Goal: Task Accomplishment & Management: Complete application form

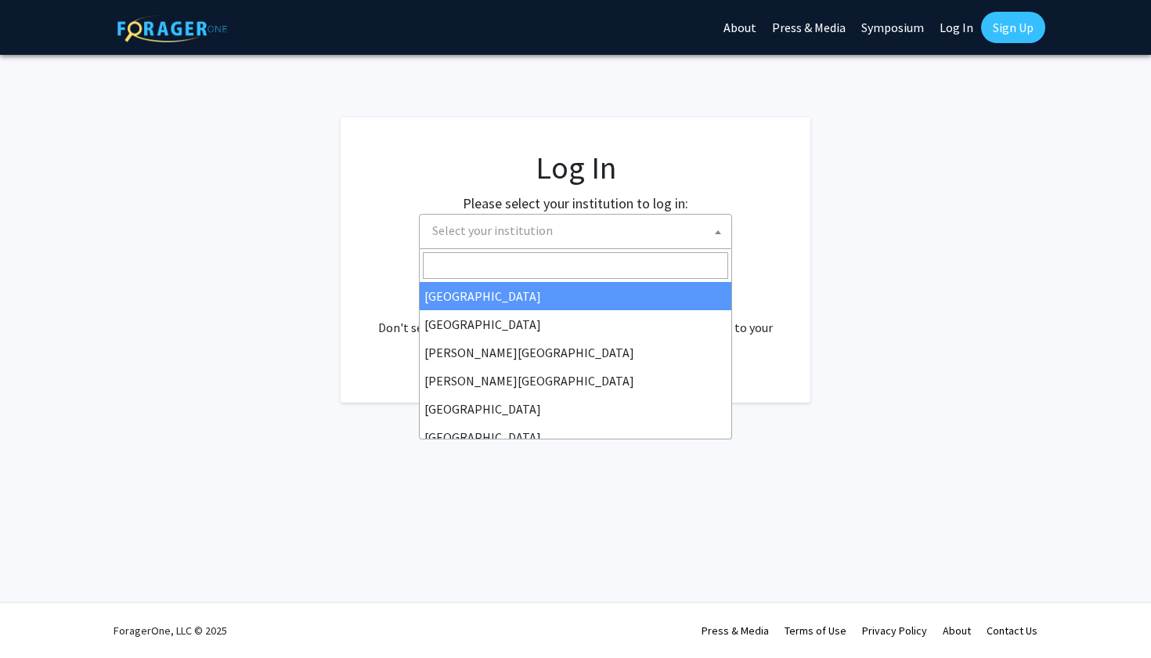
click at [704, 220] on span "Select your institution" at bounding box center [578, 231] width 305 height 32
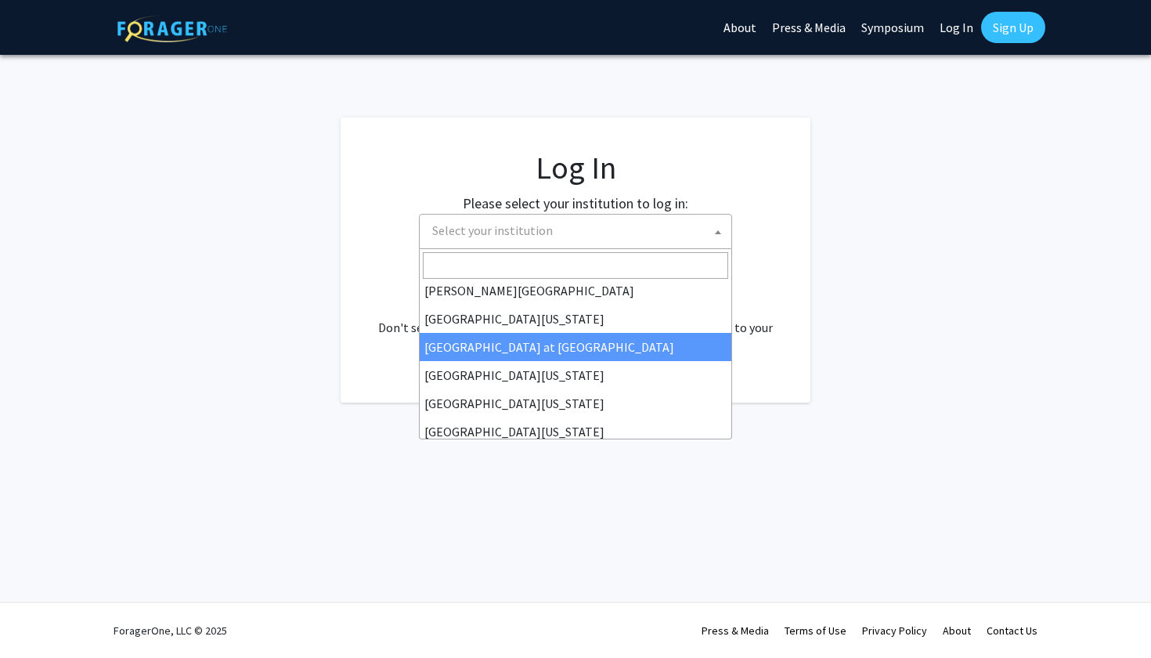
scroll to position [533, 0]
select select "18"
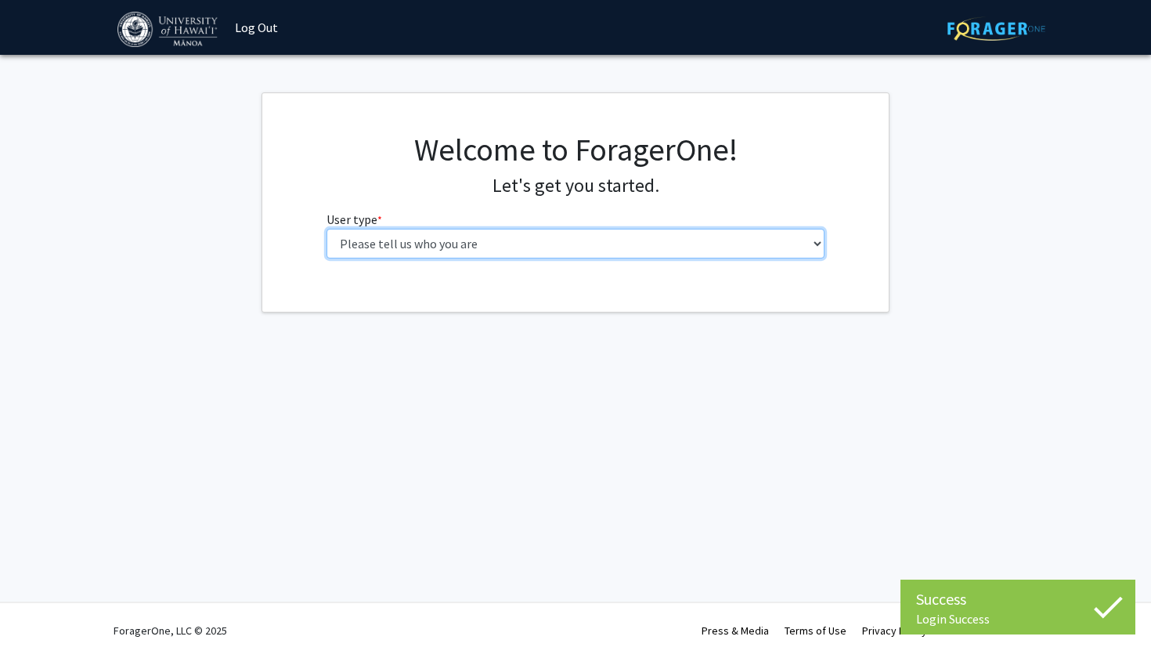
select select "1: undergrad"
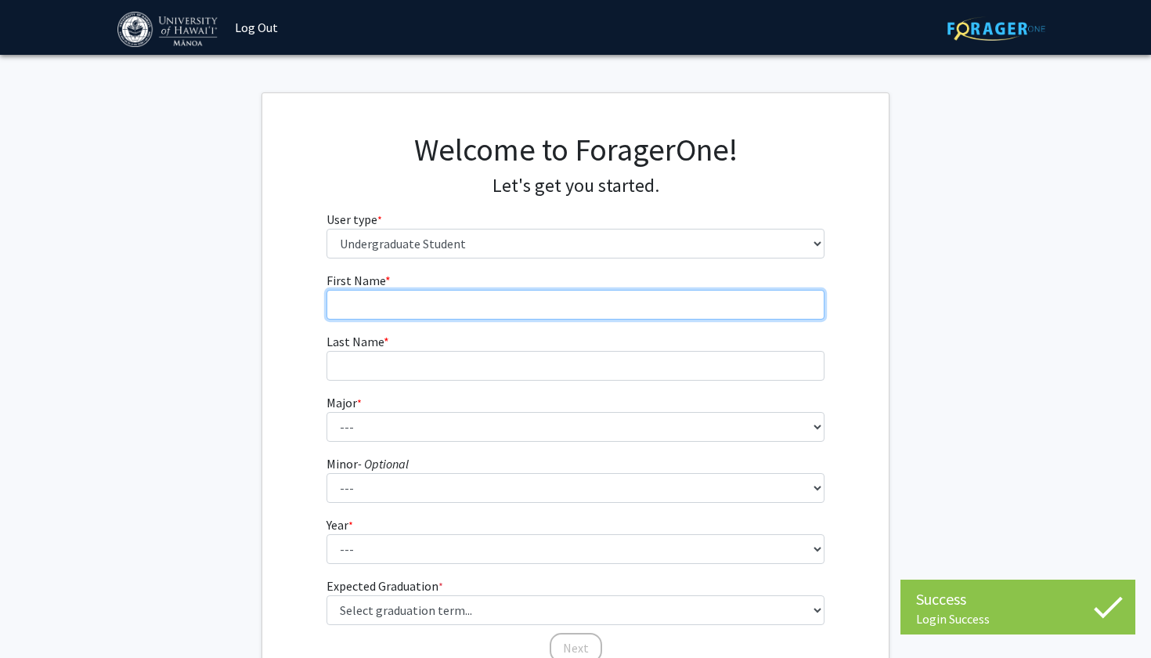
click at [512, 305] on input "First Name * required" at bounding box center [576, 305] width 499 height 30
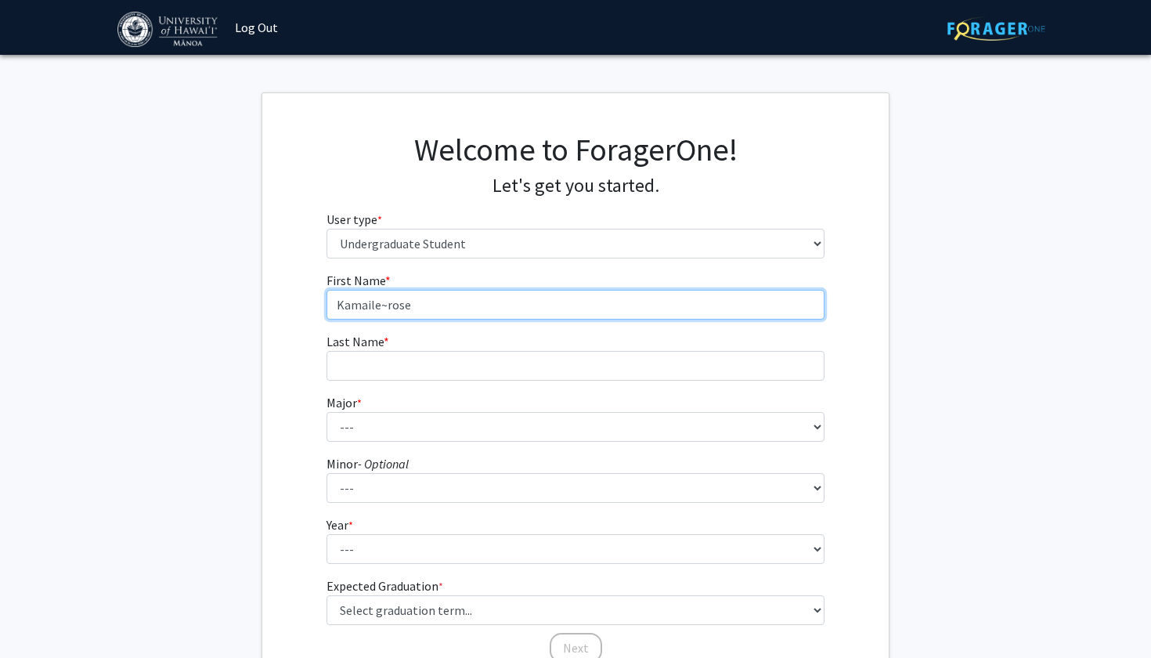
type input "Kamaile~rose"
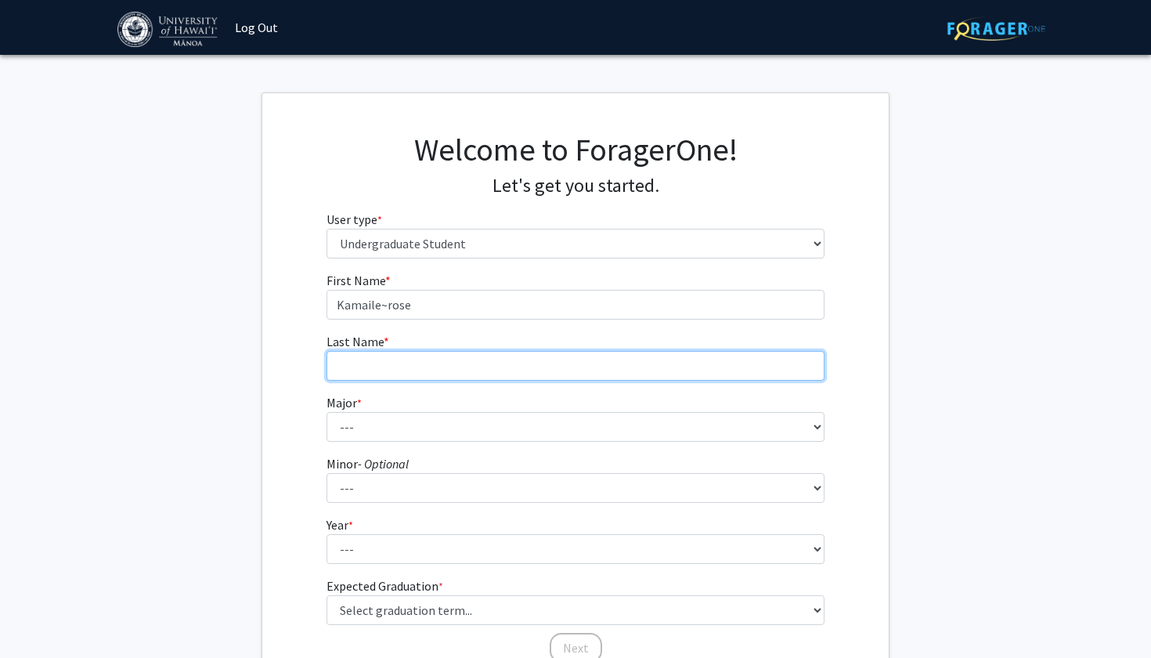
click at [582, 357] on input "Last Name * required" at bounding box center [576, 366] width 499 height 30
type input "Formica"
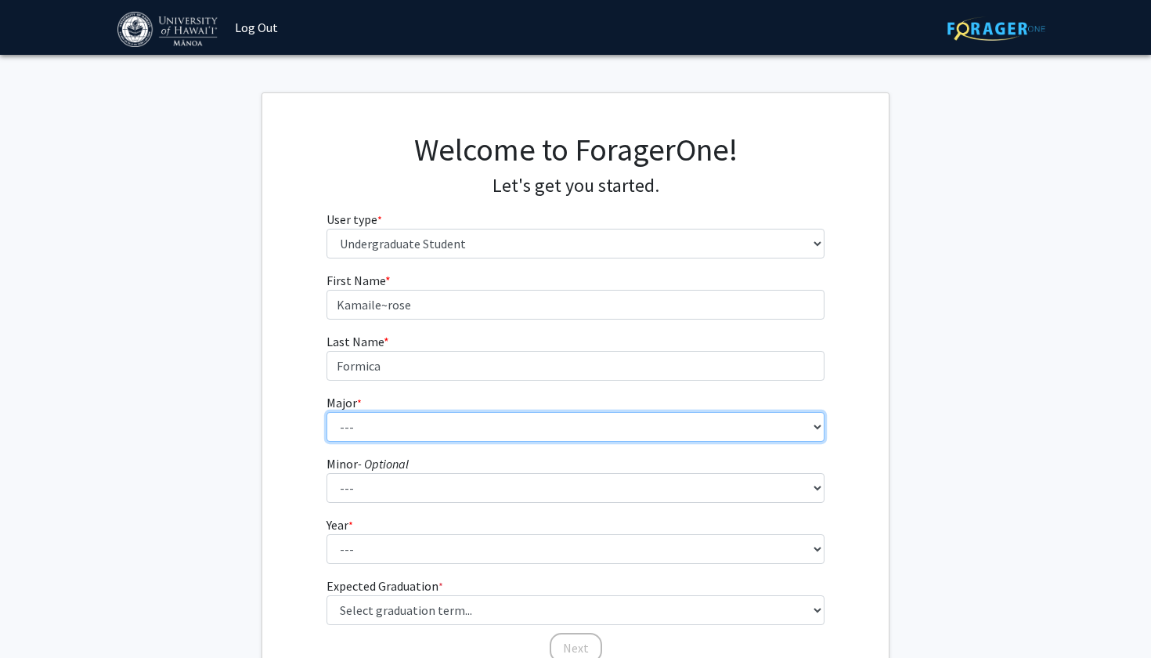
select select "66: 1448"
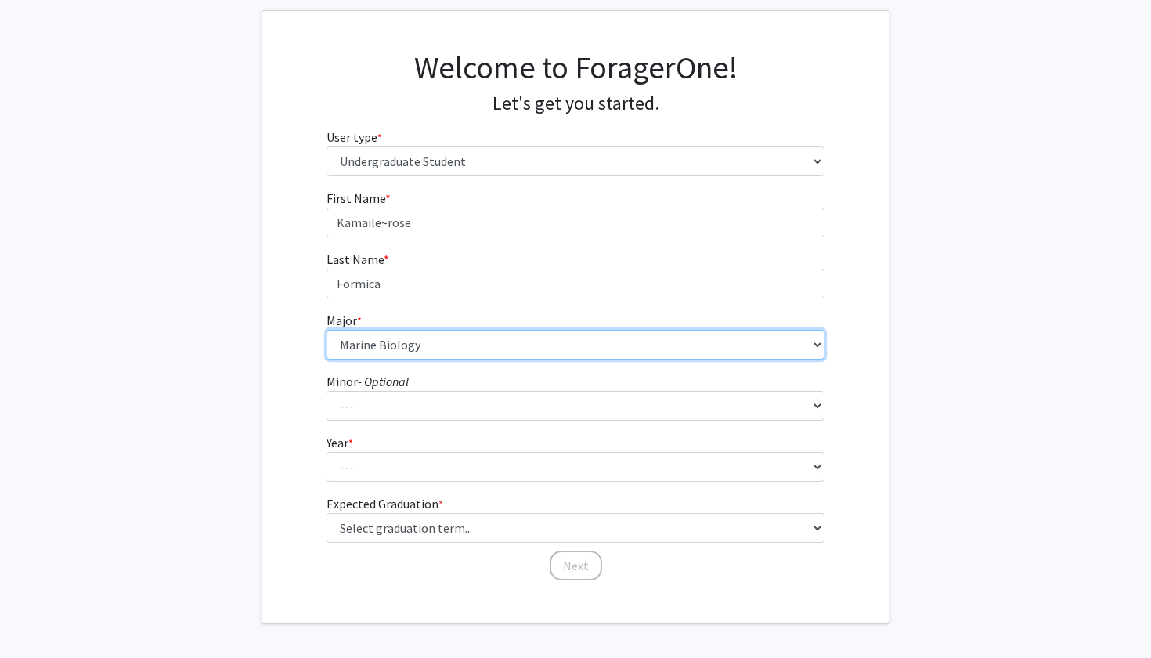
scroll to position [93, 0]
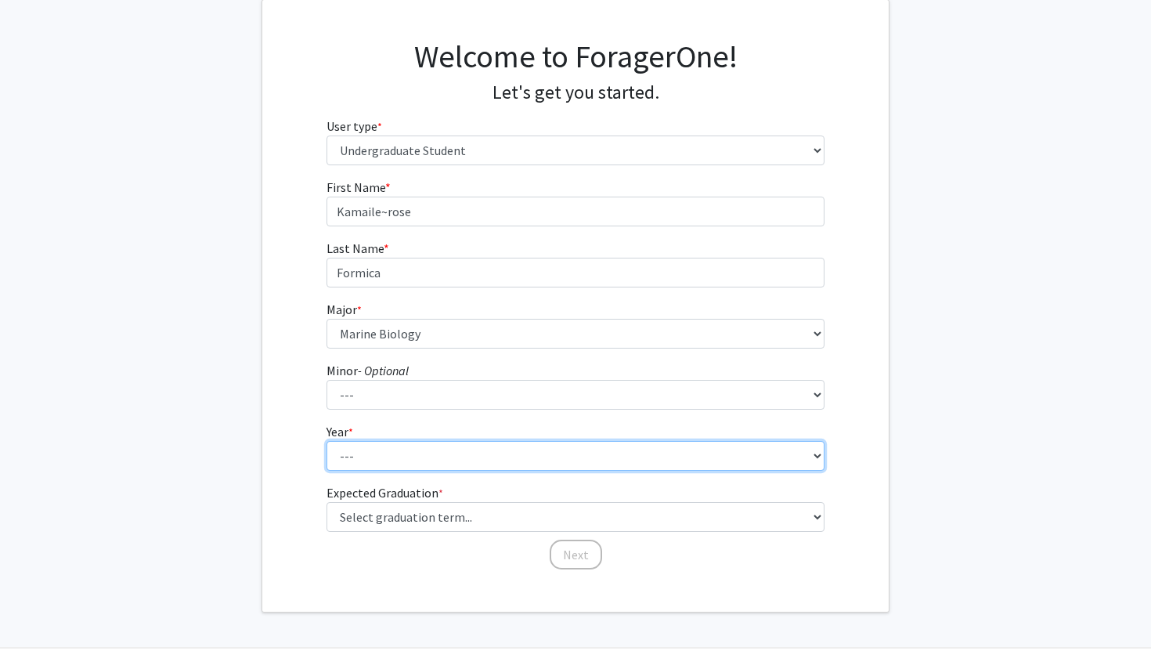
select select "4: senior"
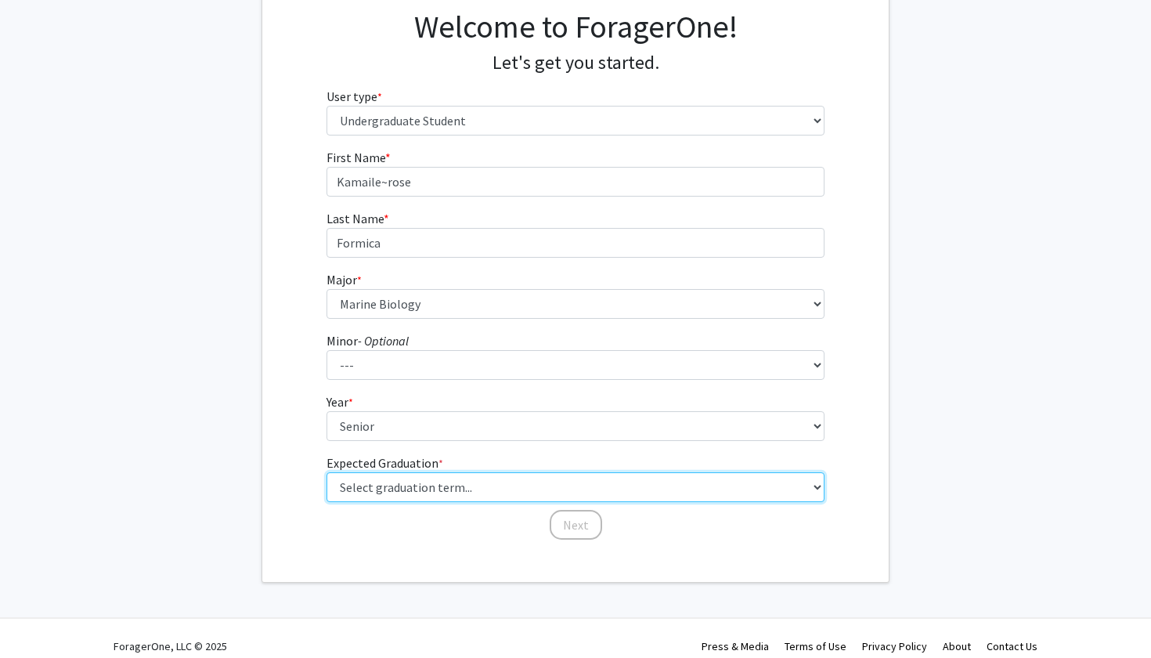
select select "5: spring_2026"
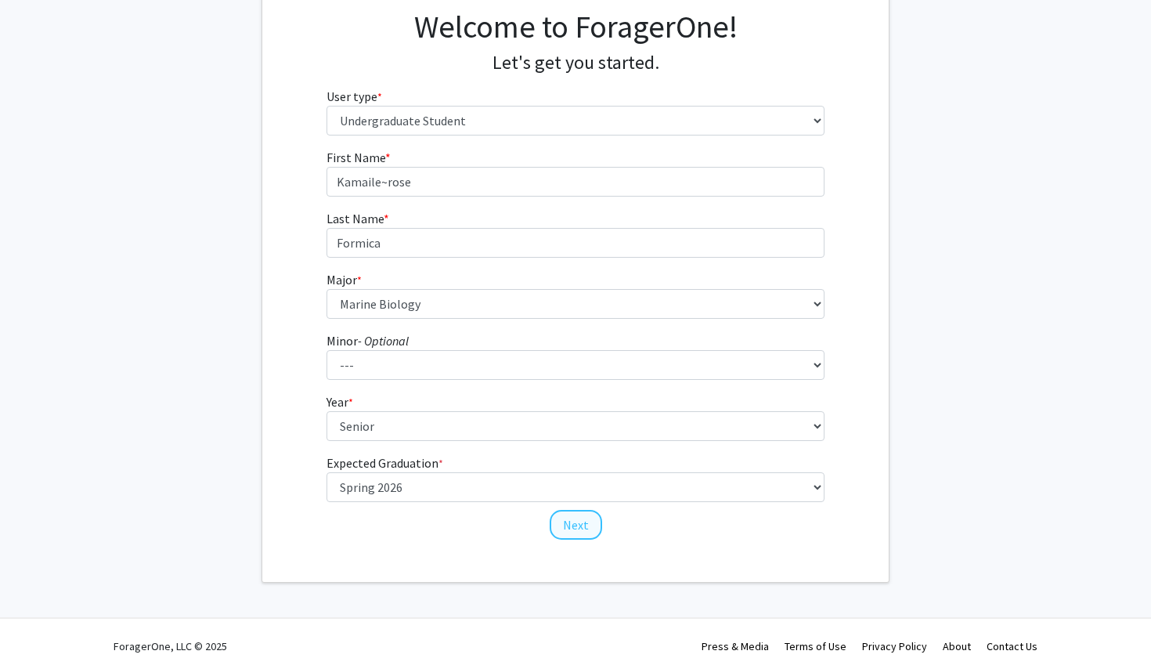
click at [581, 517] on button "Next" at bounding box center [576, 525] width 52 height 30
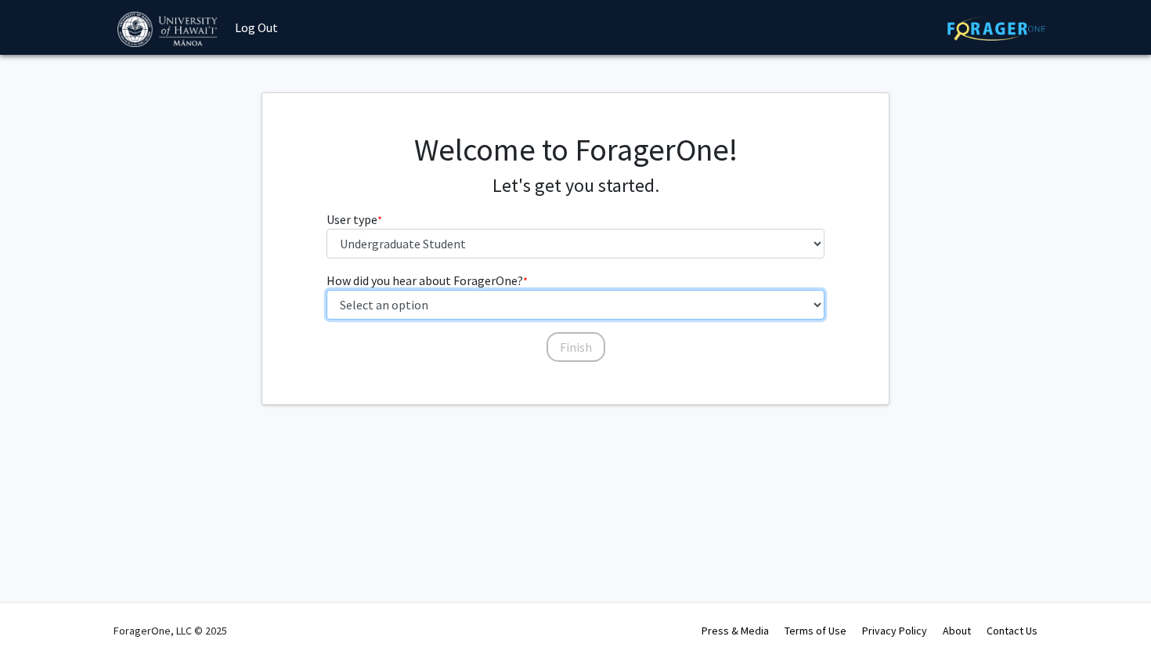
click at [482, 303] on select "Select an option Peer/student recommendation Faculty/staff recommendation Unive…" at bounding box center [576, 305] width 499 height 30
select select "3: university_website"
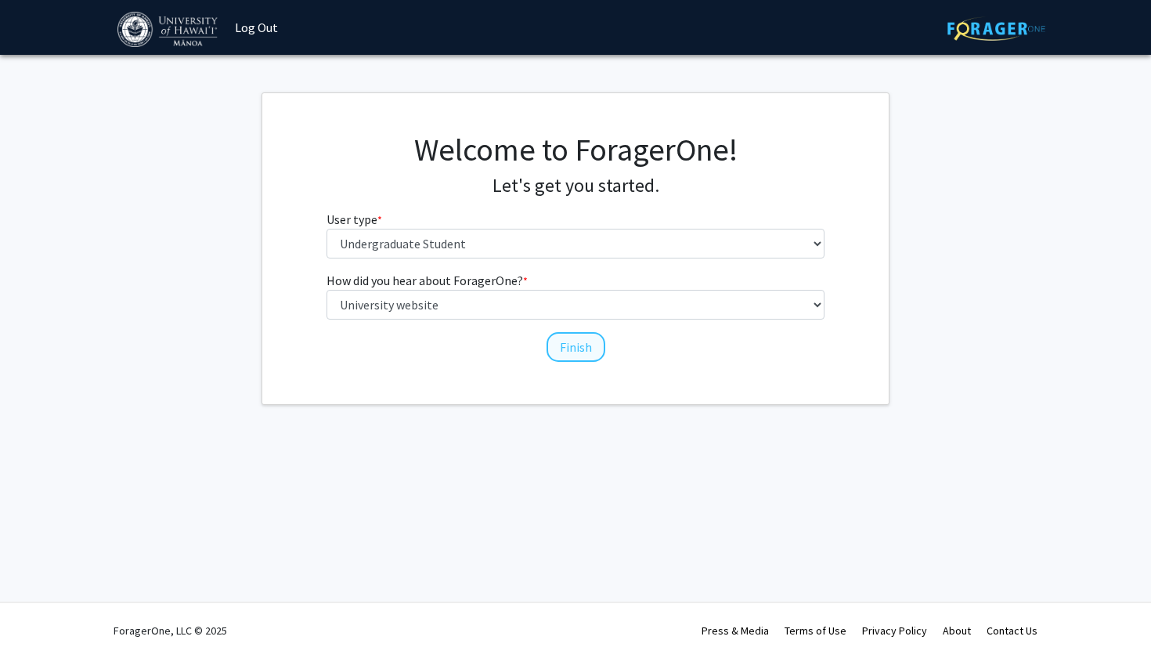
click at [584, 345] on button "Finish" at bounding box center [576, 347] width 59 height 30
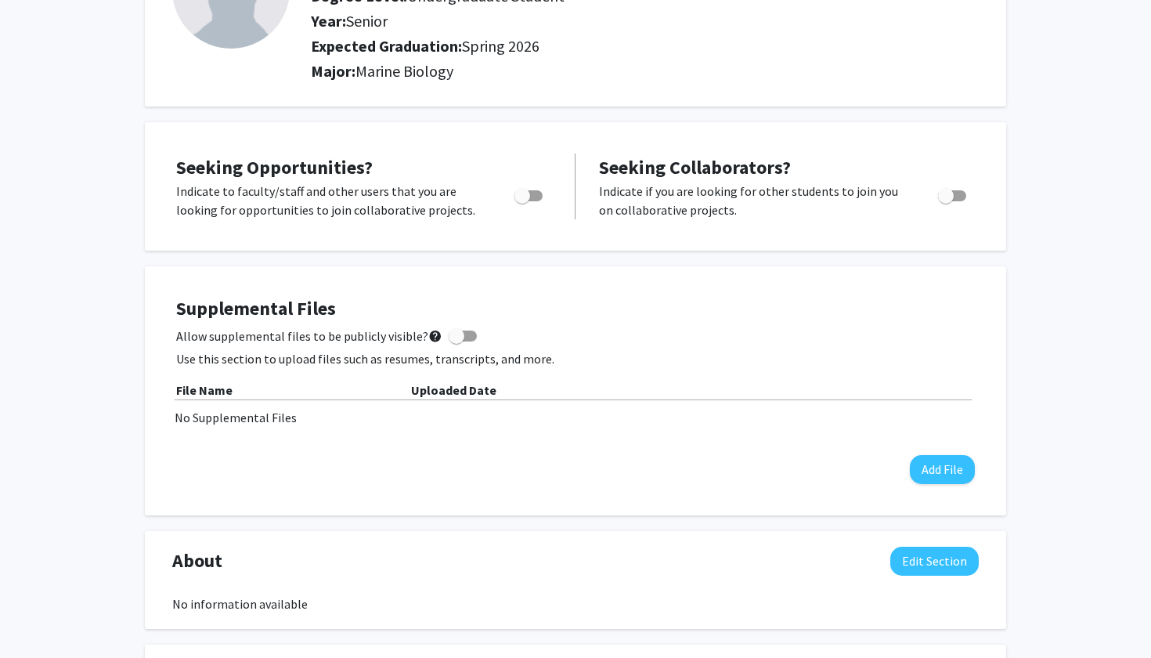
scroll to position [192, 0]
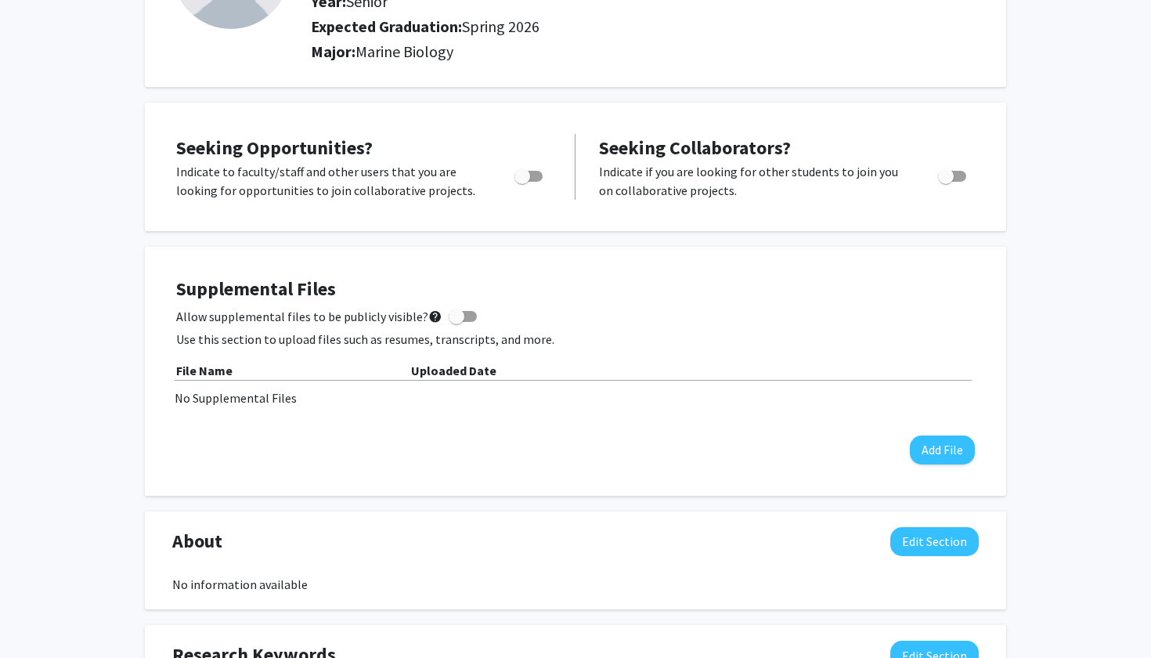
click at [525, 179] on span "Toggle" at bounding box center [523, 176] width 16 height 16
click at [522, 182] on input "Are you actively seeking opportunities?" at bounding box center [522, 182] width 1 height 1
checkbox input "true"
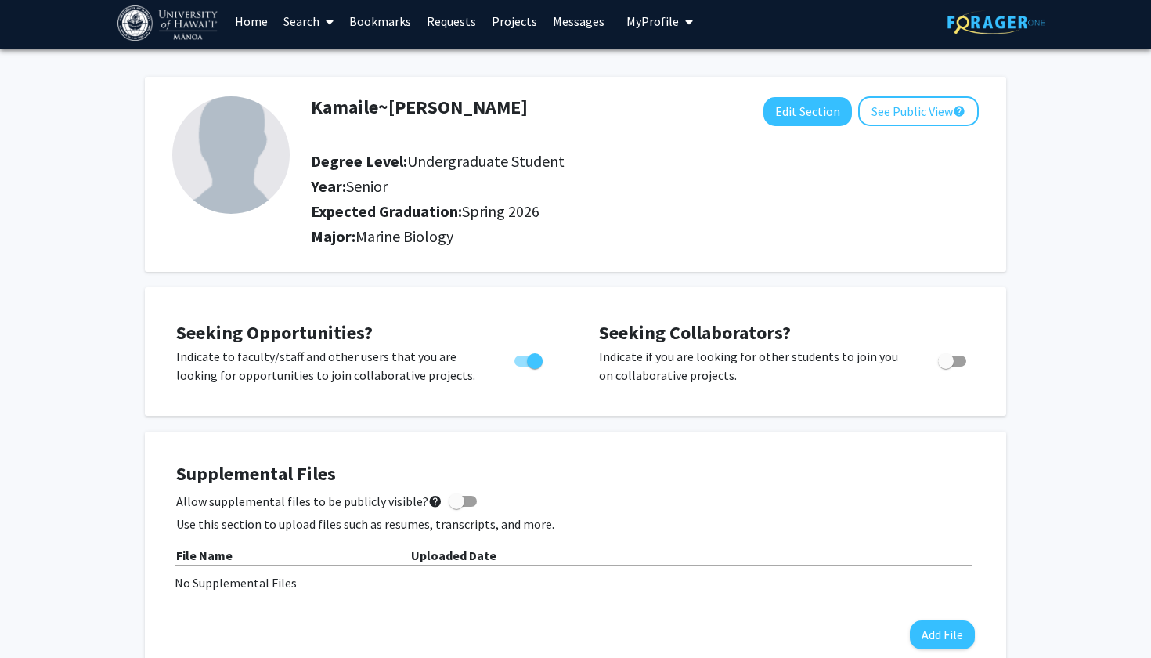
scroll to position [5, 0]
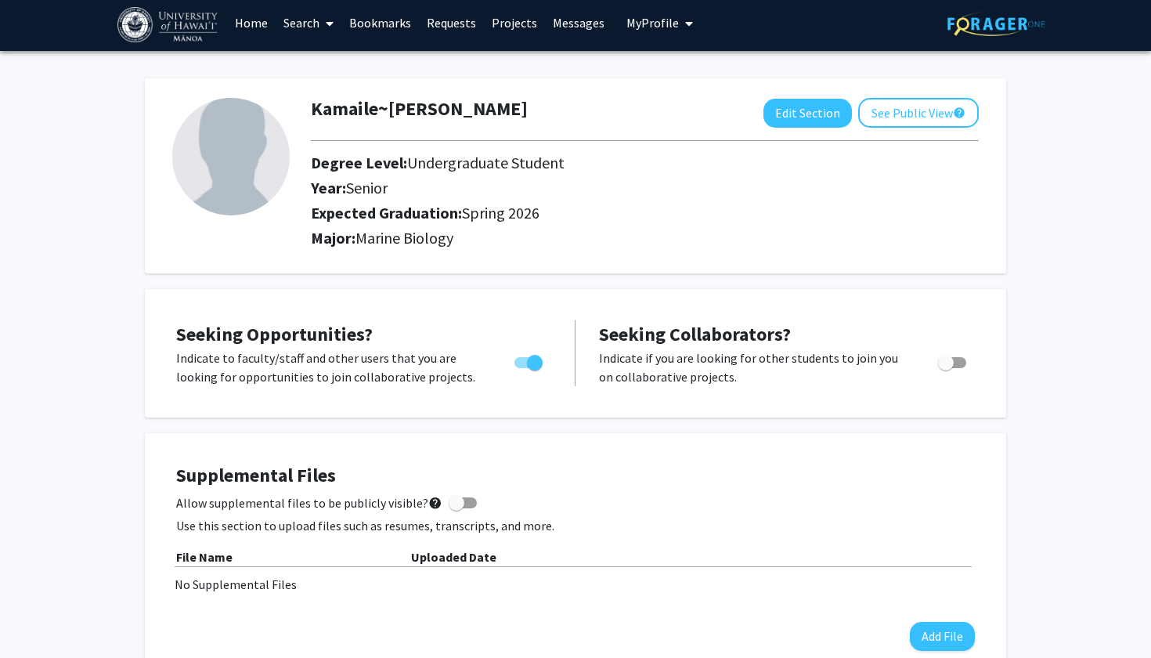
click at [512, 25] on link "Projects" at bounding box center [514, 22] width 61 height 55
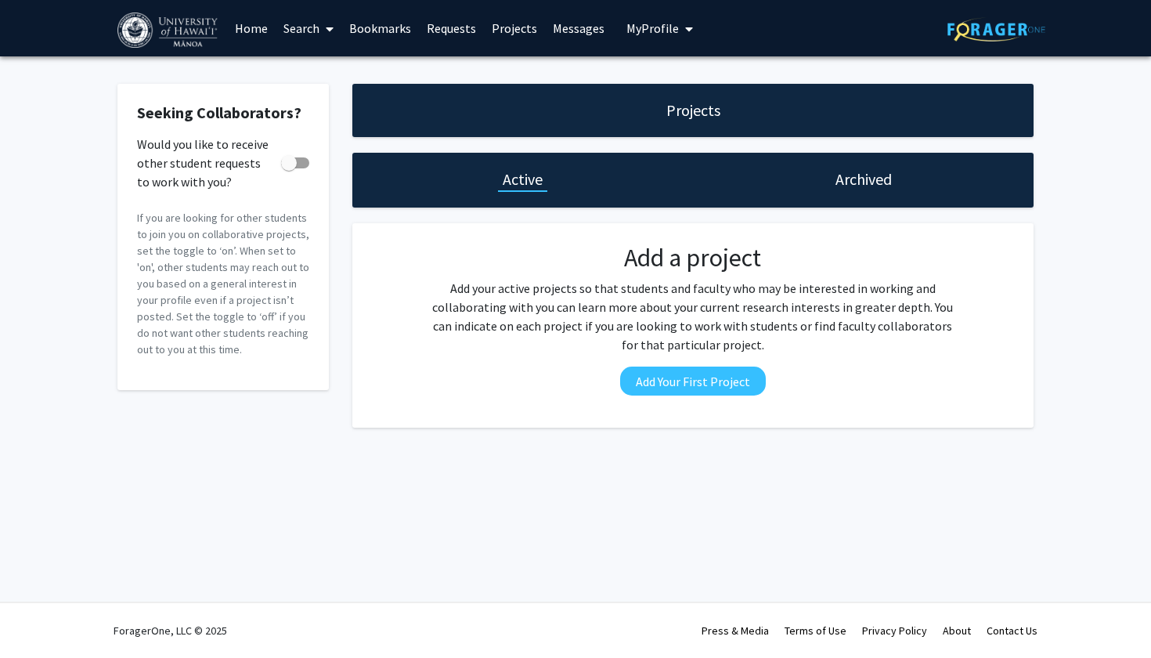
click at [256, 27] on link "Home" at bounding box center [251, 28] width 49 height 55
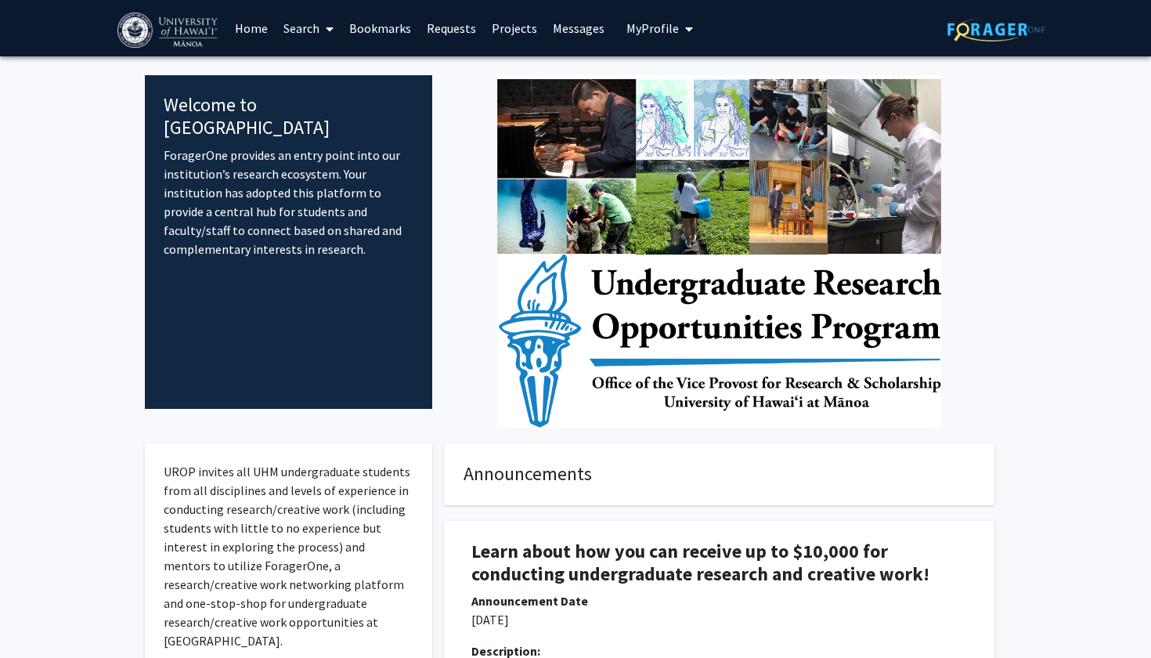
click at [325, 30] on span at bounding box center [327, 29] width 14 height 55
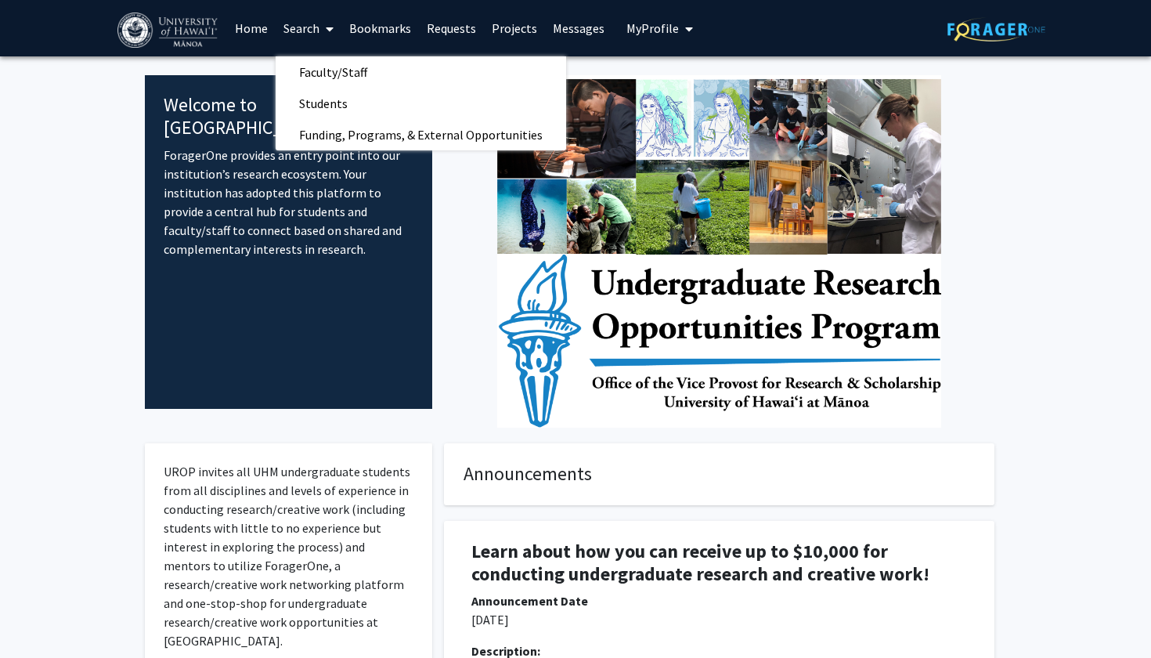
click at [379, 26] on link "Bookmarks" at bounding box center [381, 28] width 78 height 55
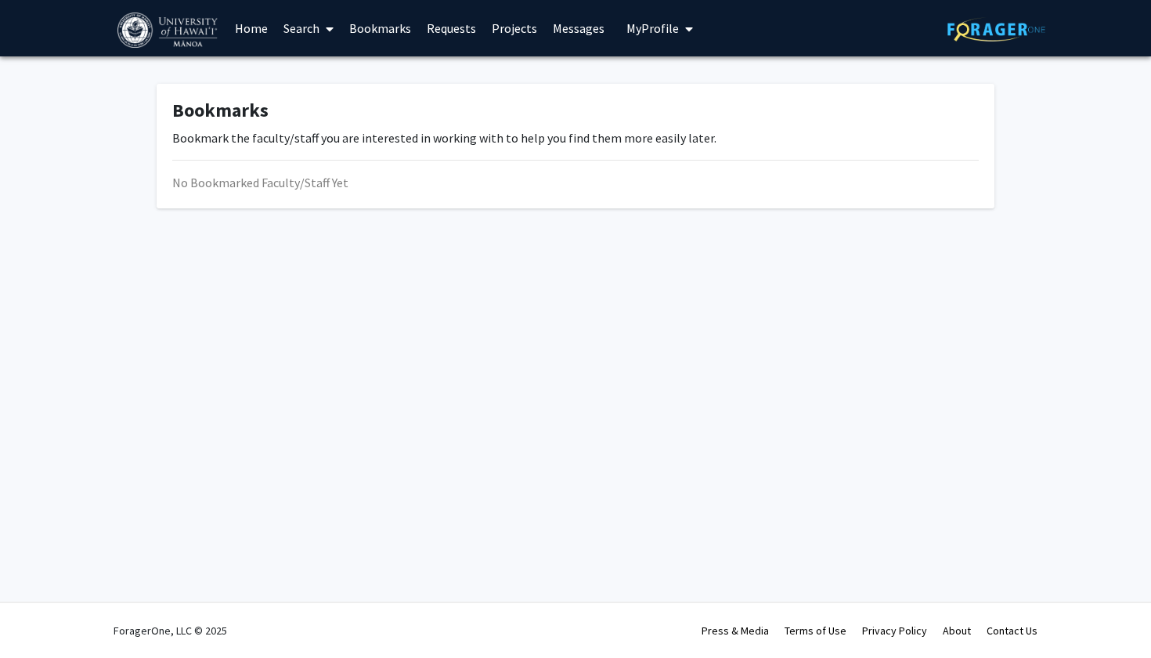
click at [461, 28] on link "Requests" at bounding box center [451, 28] width 65 height 55
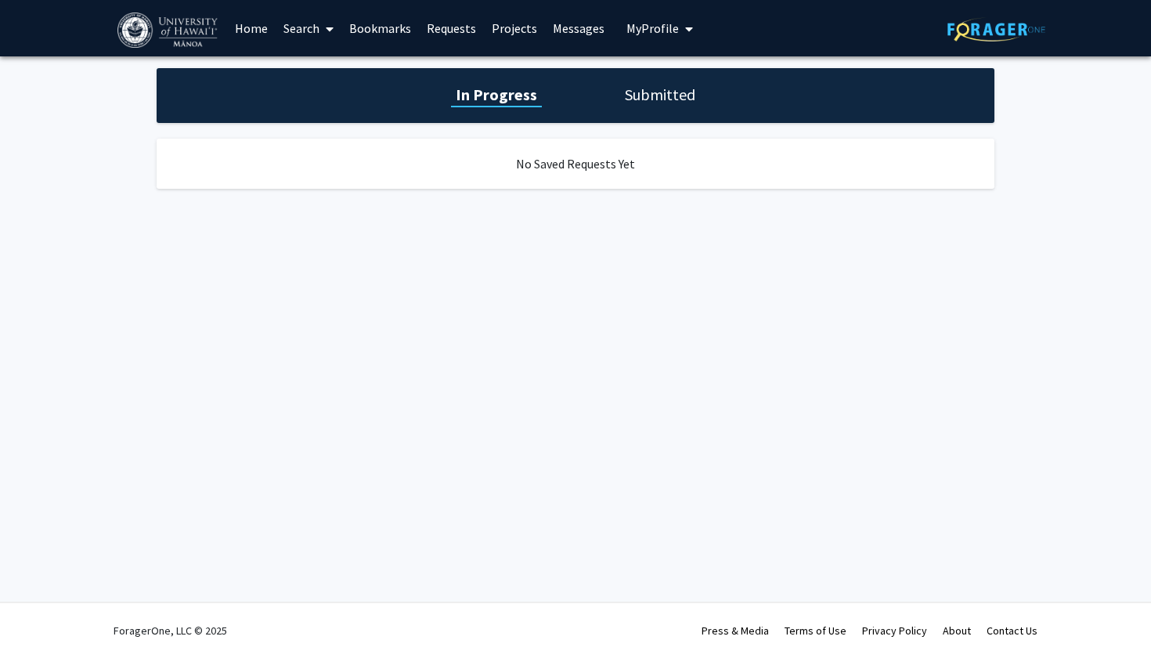
click at [526, 29] on link "Projects" at bounding box center [514, 28] width 61 height 55
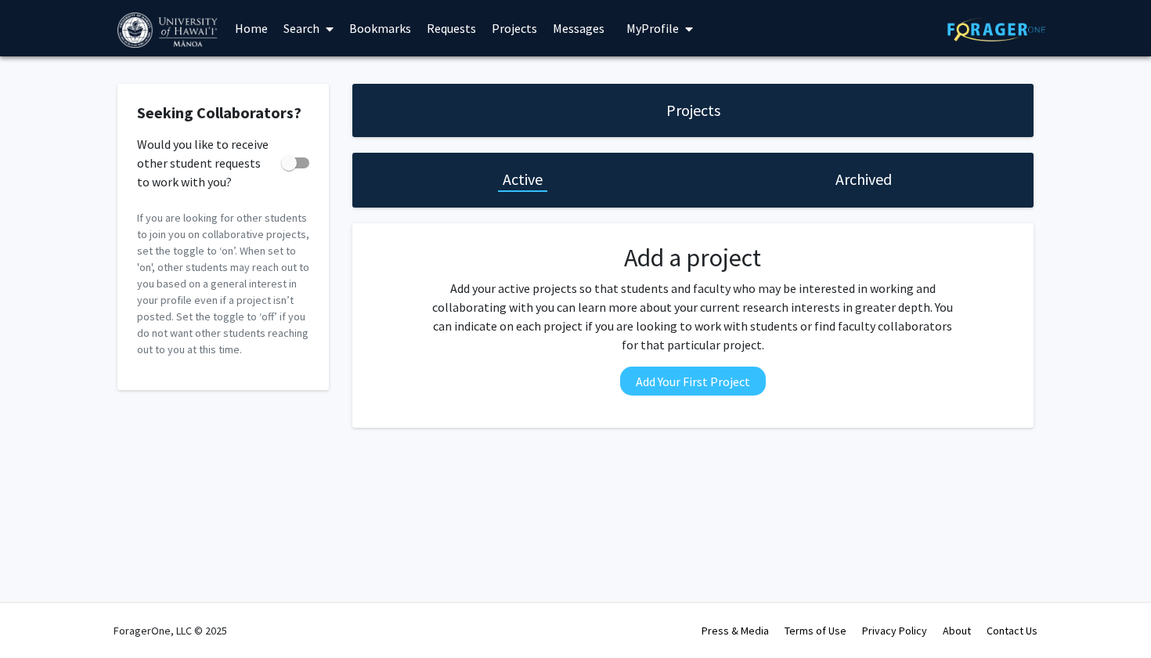
click at [562, 33] on link "Messages" at bounding box center [578, 28] width 67 height 55
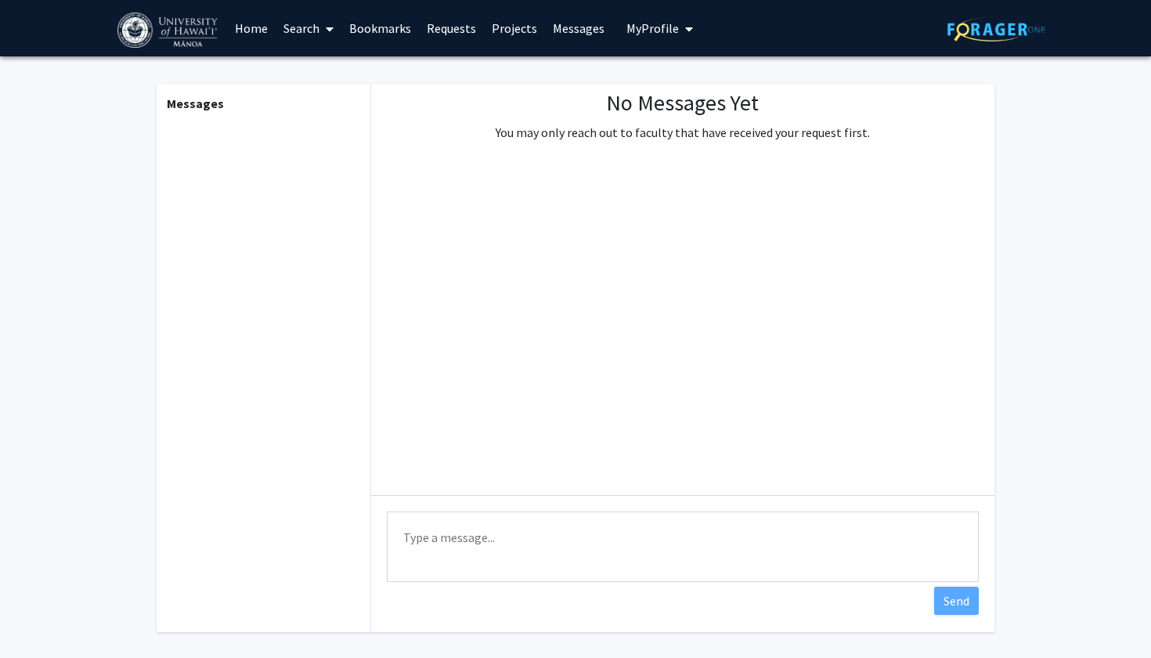
click at [237, 30] on link "Home" at bounding box center [251, 28] width 49 height 55
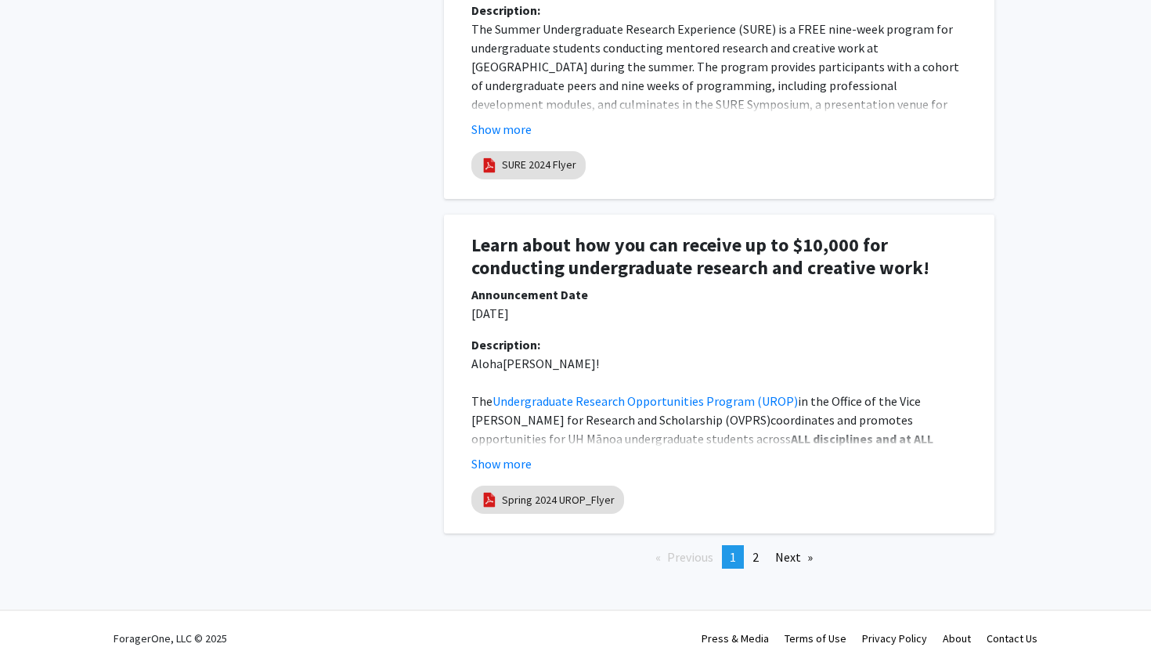
scroll to position [3170, 0]
click at [752, 550] on link "page 2" at bounding box center [756, 557] width 22 height 23
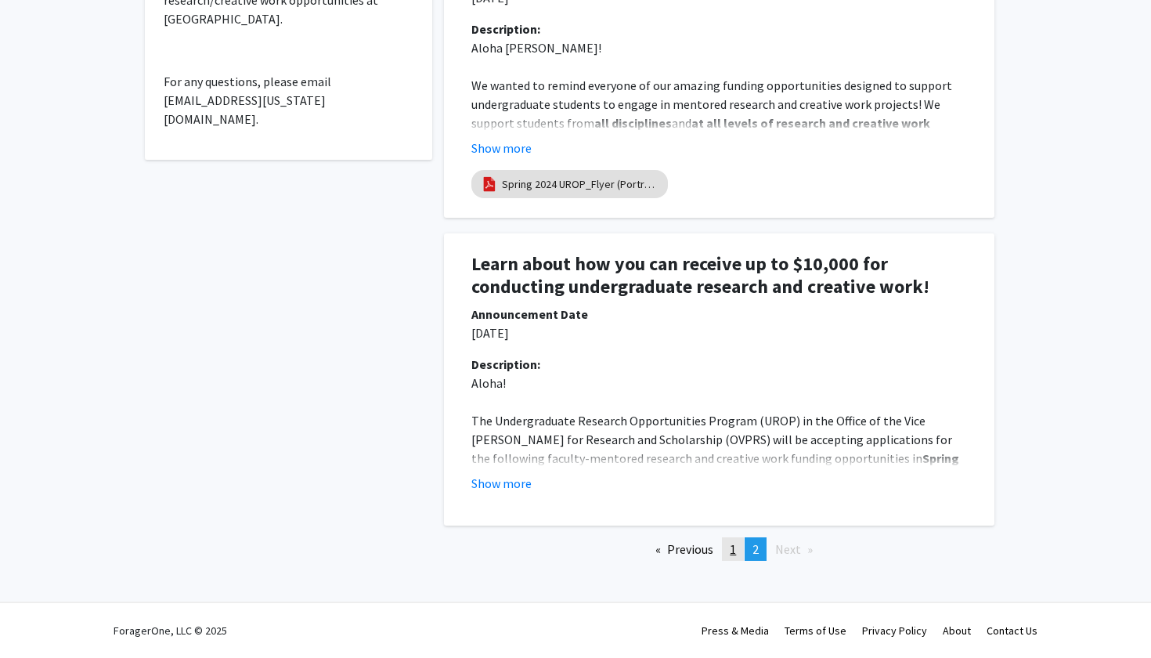
scroll to position [621, 0]
click at [733, 555] on span "1" at bounding box center [733, 550] width 6 height 16
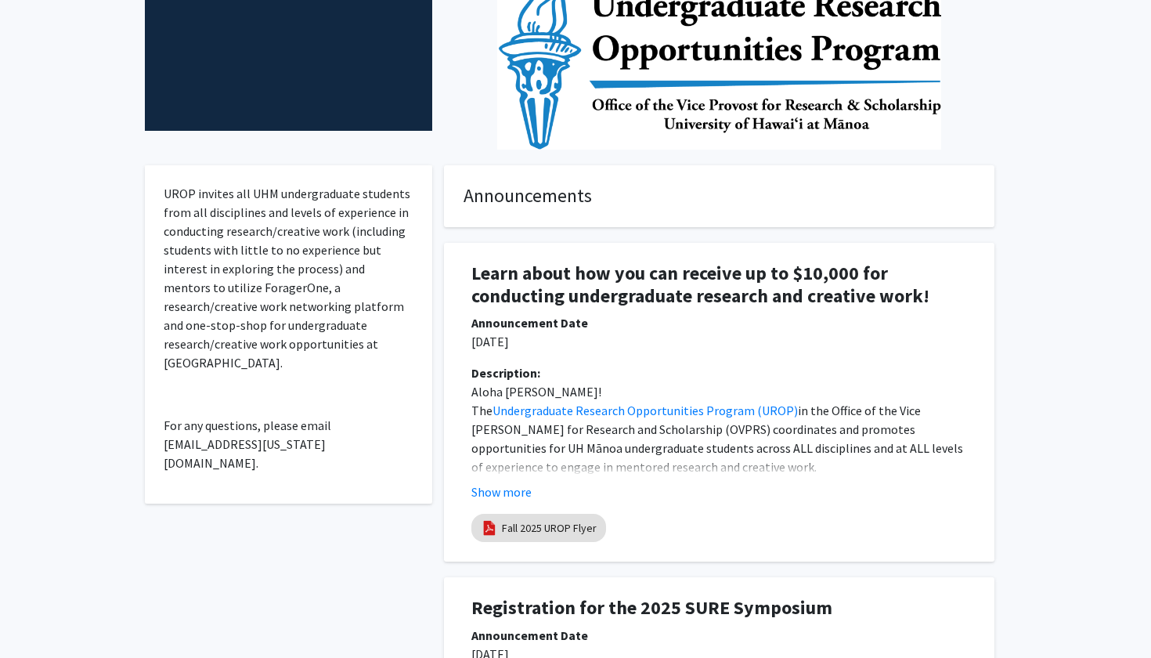
scroll to position [342, 0]
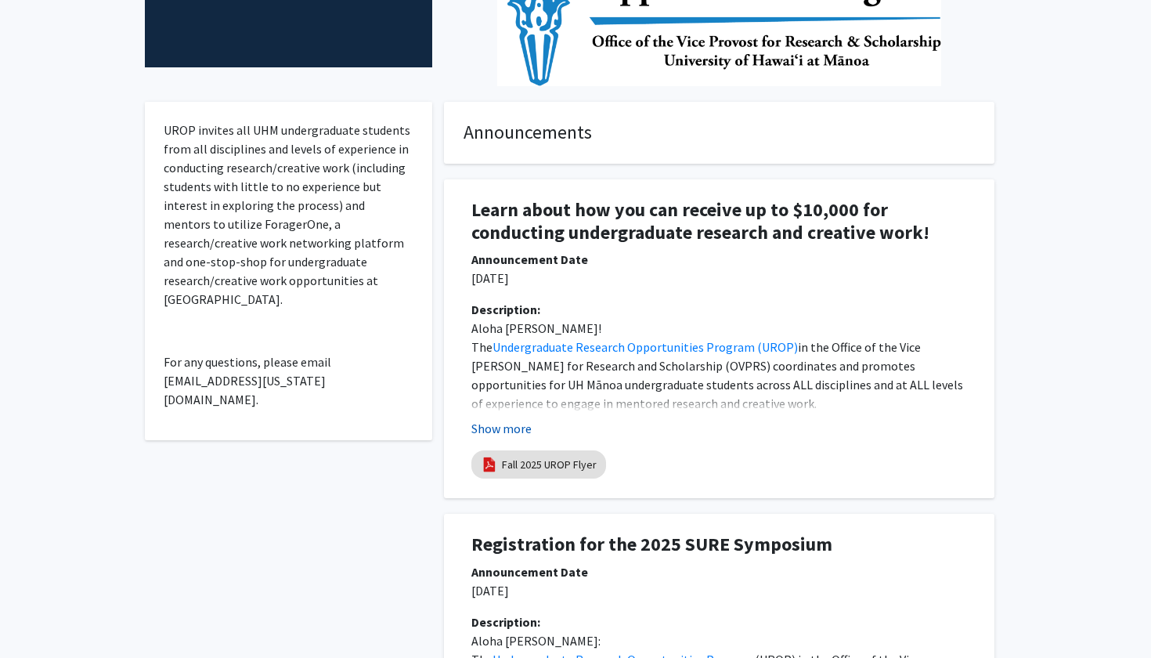
click at [506, 435] on button "Show more" at bounding box center [502, 428] width 60 height 19
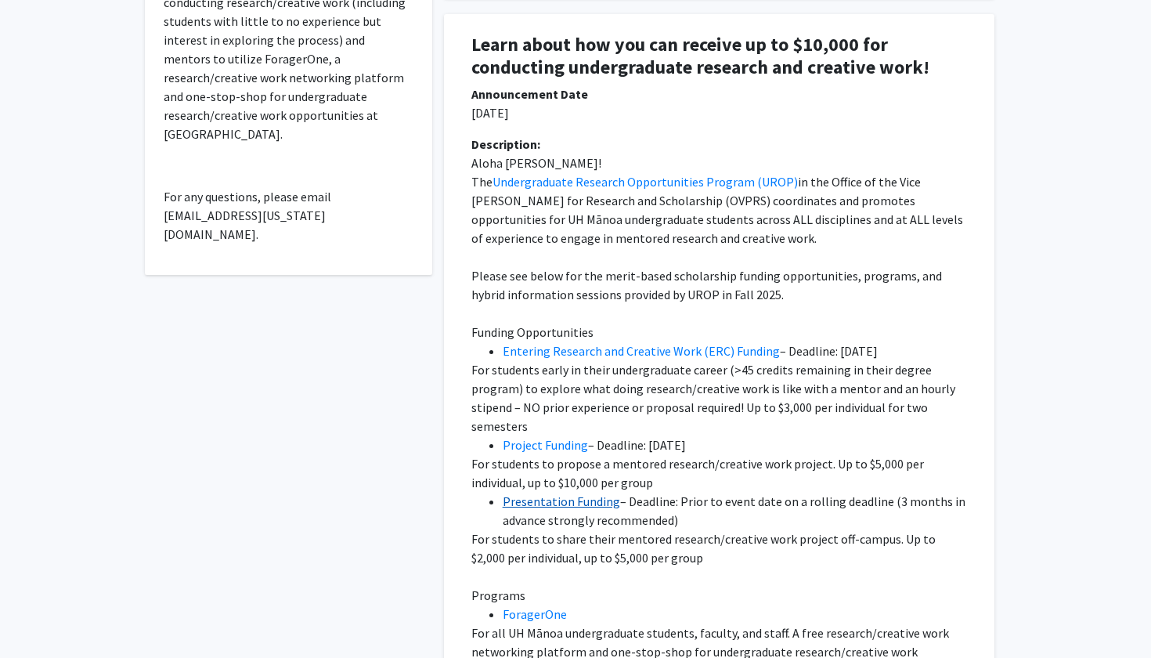
scroll to position [508, 0]
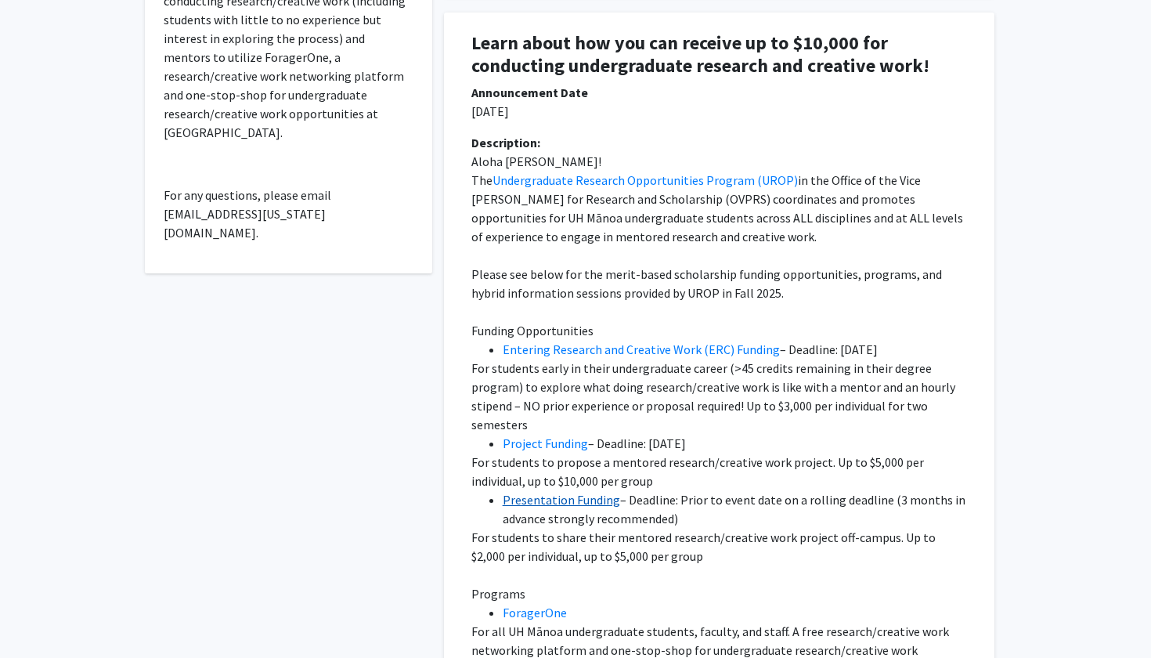
click at [518, 493] on link "Presentation Funding" at bounding box center [561, 500] width 117 height 16
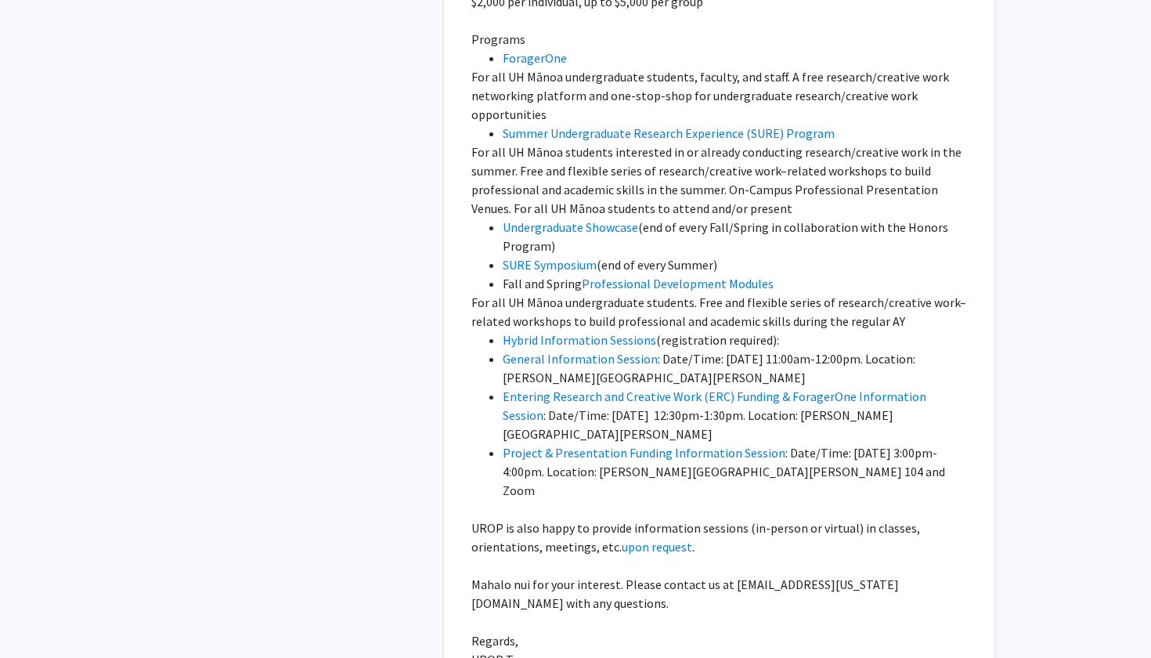
scroll to position [1066, 0]
